Goal: Information Seeking & Learning: Understand process/instructions

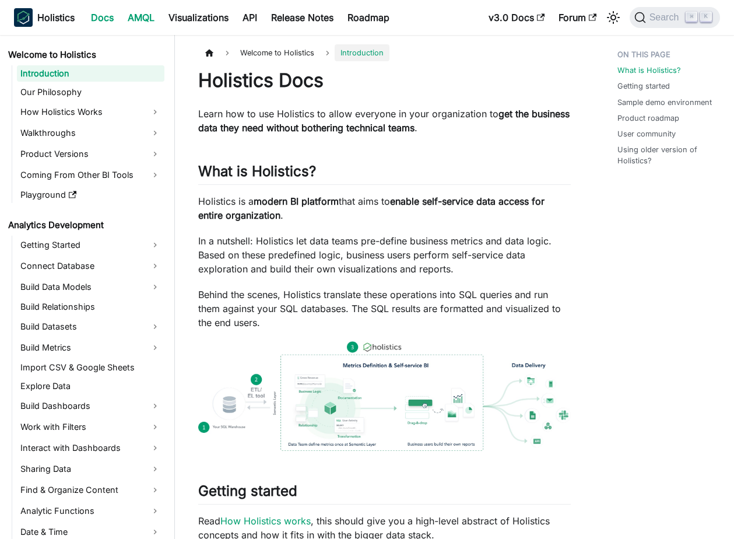
click at [141, 19] on link "AMQL" at bounding box center [141, 17] width 41 height 19
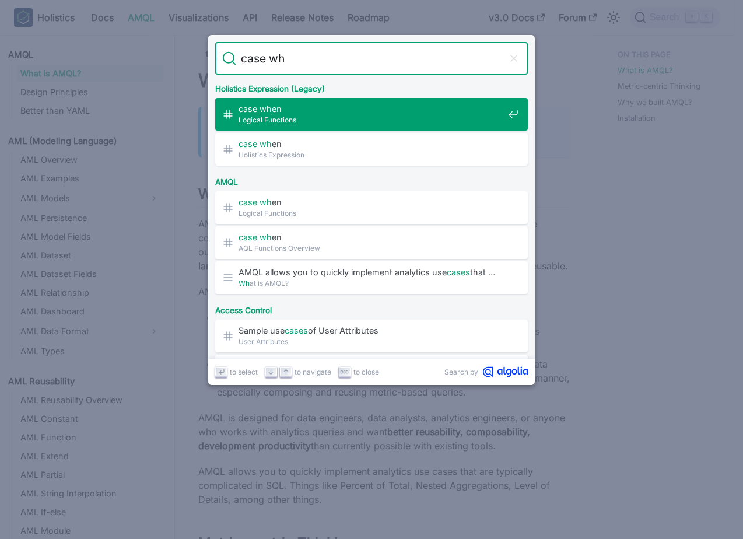
type input "case whe"
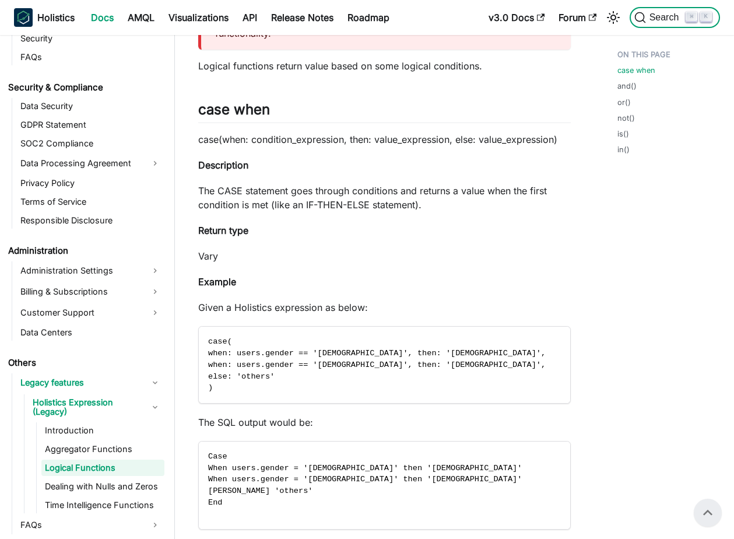
scroll to position [185, 0]
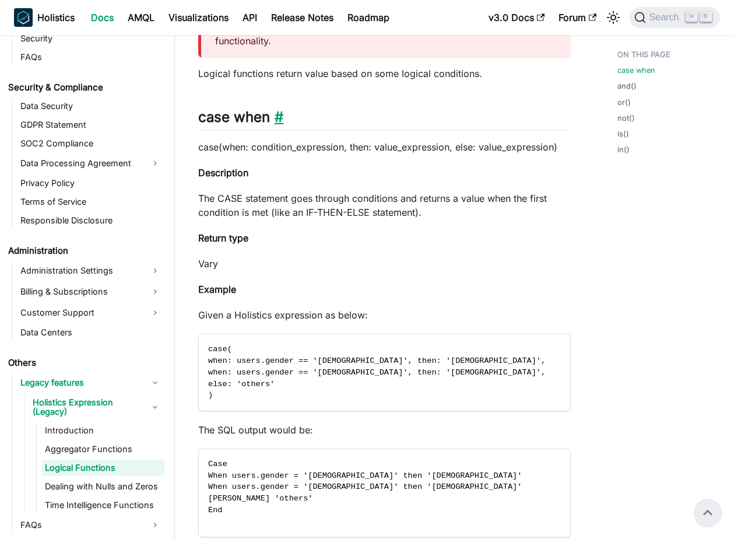
click at [274, 108] on link "​" at bounding box center [276, 116] width 13 height 17
